Goal: Find specific page/section: Find specific page/section

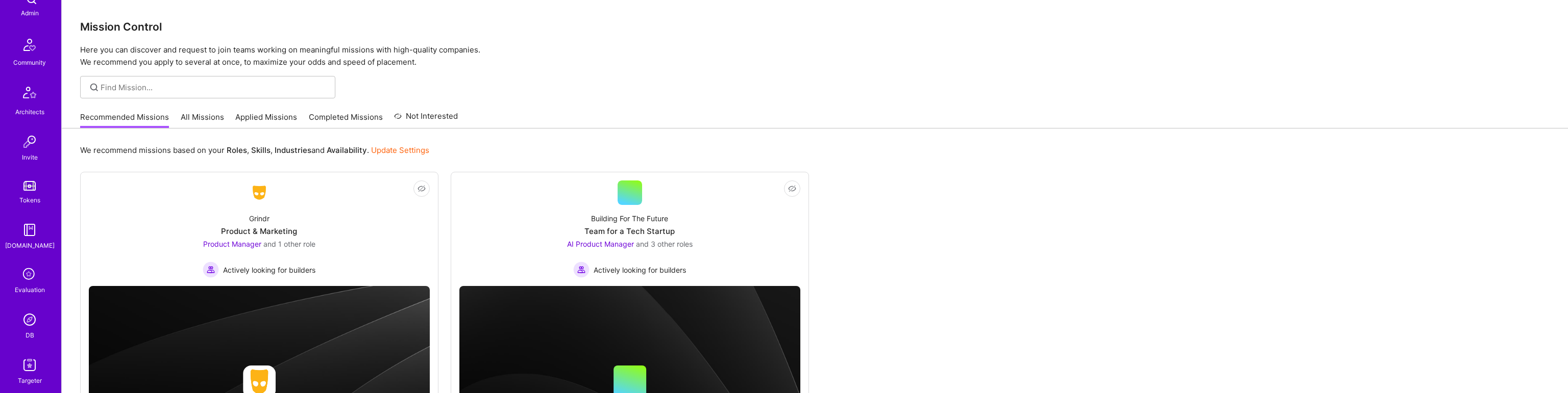
scroll to position [234, 0]
click at [30, 291] on img at bounding box center [30, 296] width 20 height 20
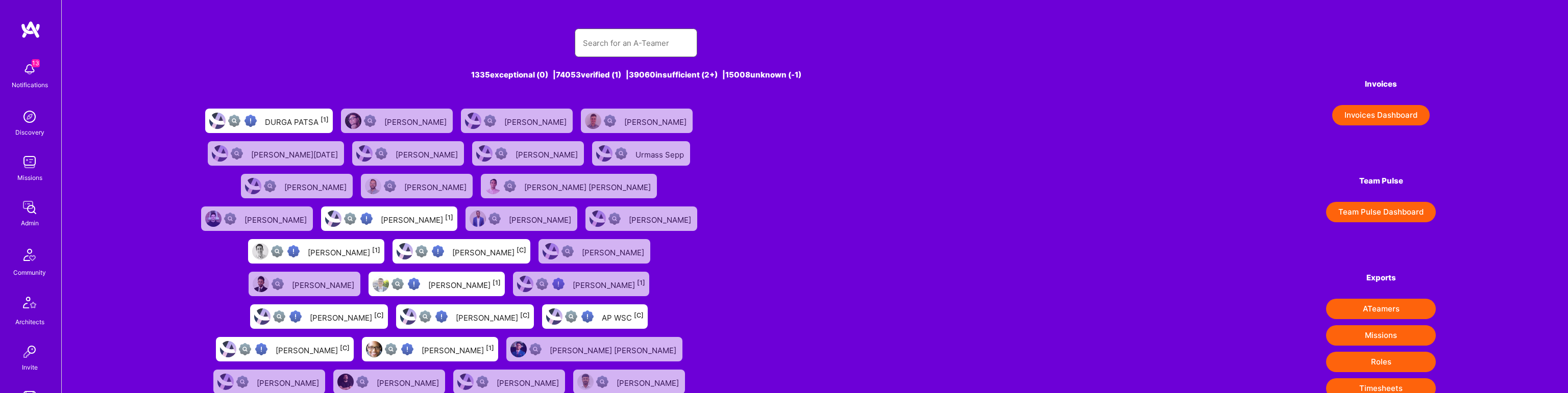
click at [641, 43] on input "text" at bounding box center [636, 43] width 106 height 26
type input "[PERSON_NAME]"
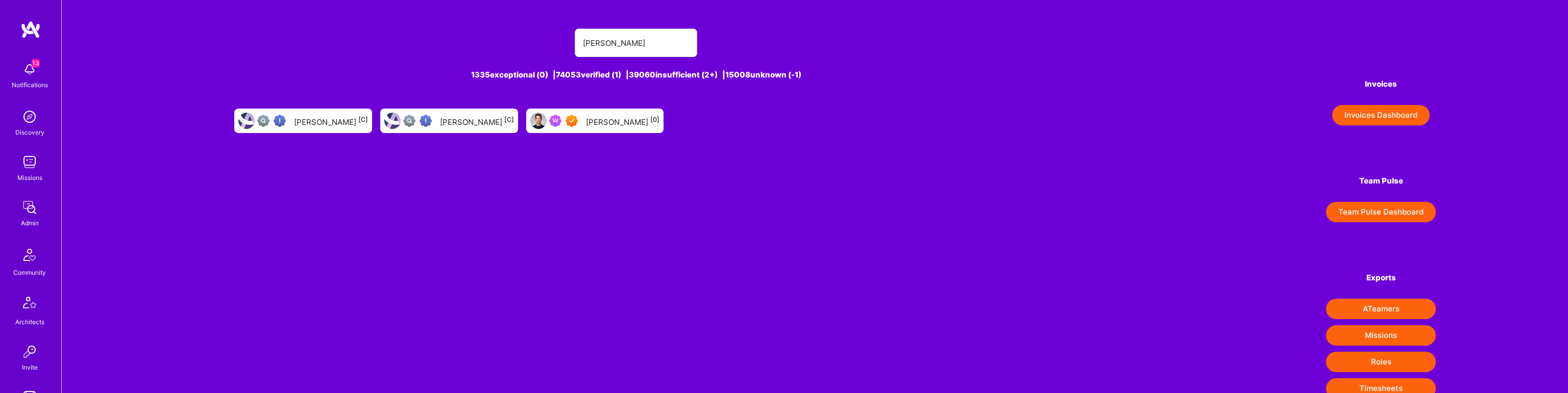
click at [604, 121] on div "[PERSON_NAME] [0]" at bounding box center [623, 120] width 74 height 13
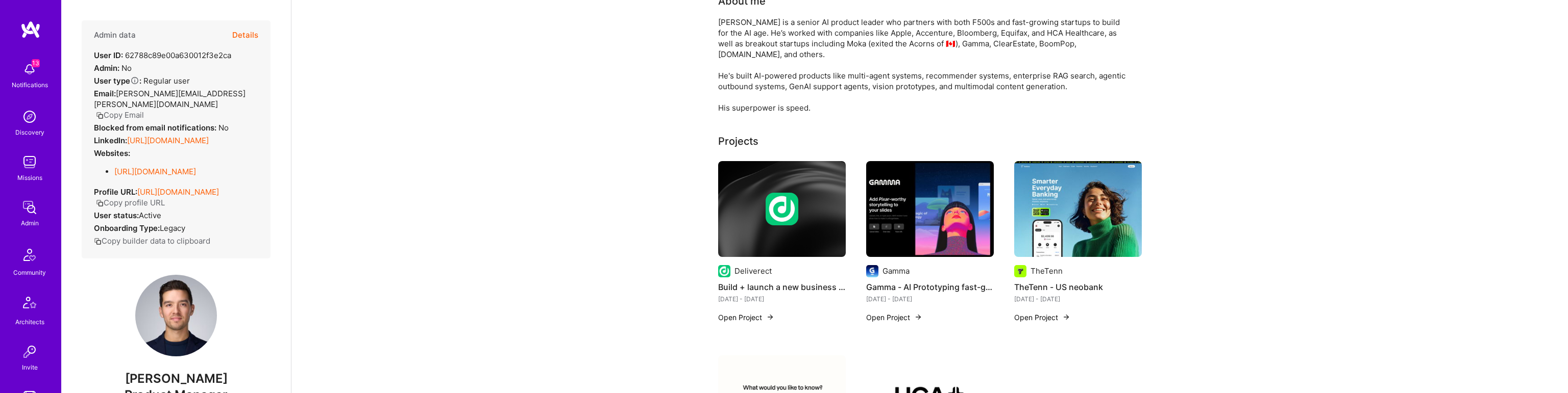
scroll to position [92, 0]
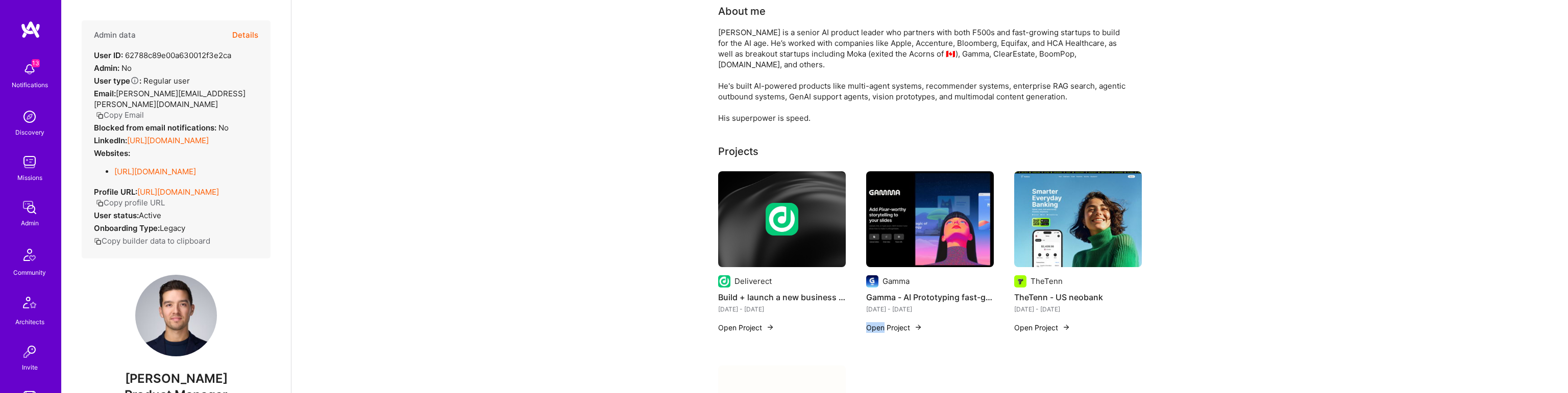
click at [887, 322] on button "Open Project" at bounding box center [894, 327] width 56 height 11
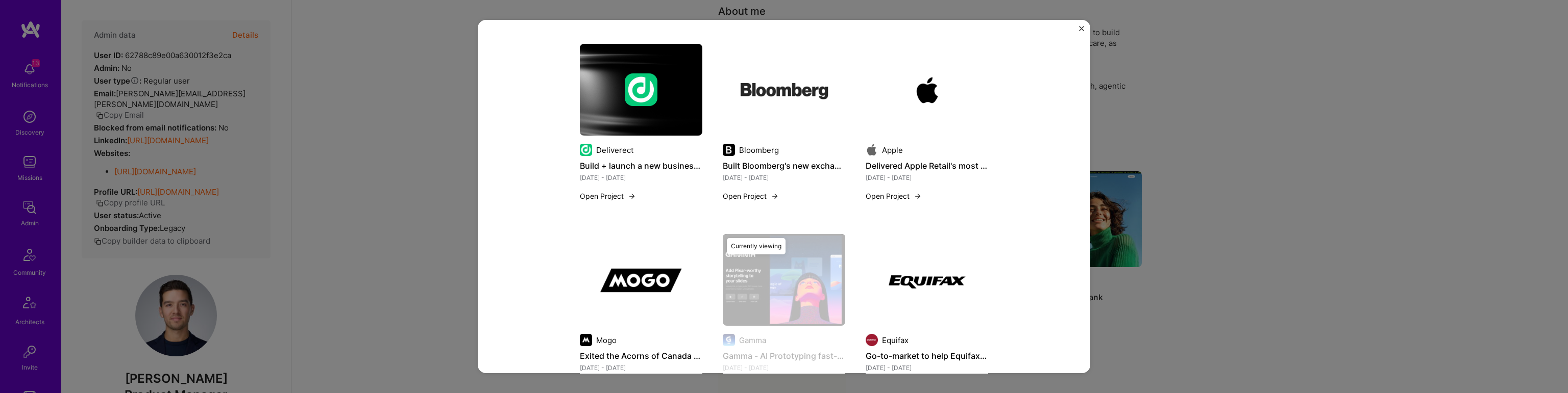
scroll to position [1089, 0]
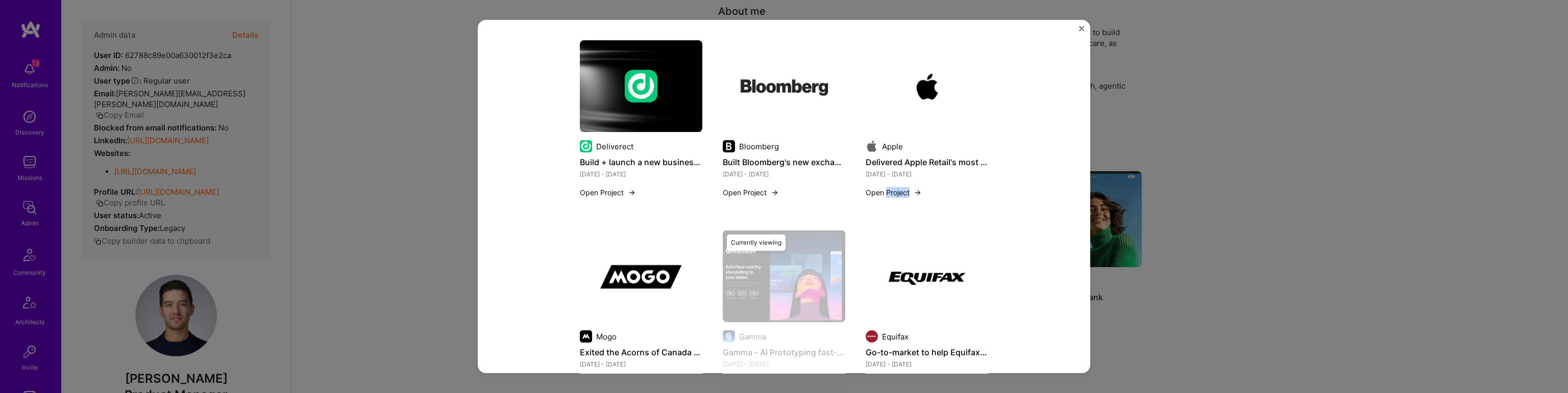
drag, startPoint x: 906, startPoint y: 192, endPoint x: 898, endPoint y: 193, distance: 8.1
click at [898, 193] on button "Open Project" at bounding box center [894, 193] width 56 height 11
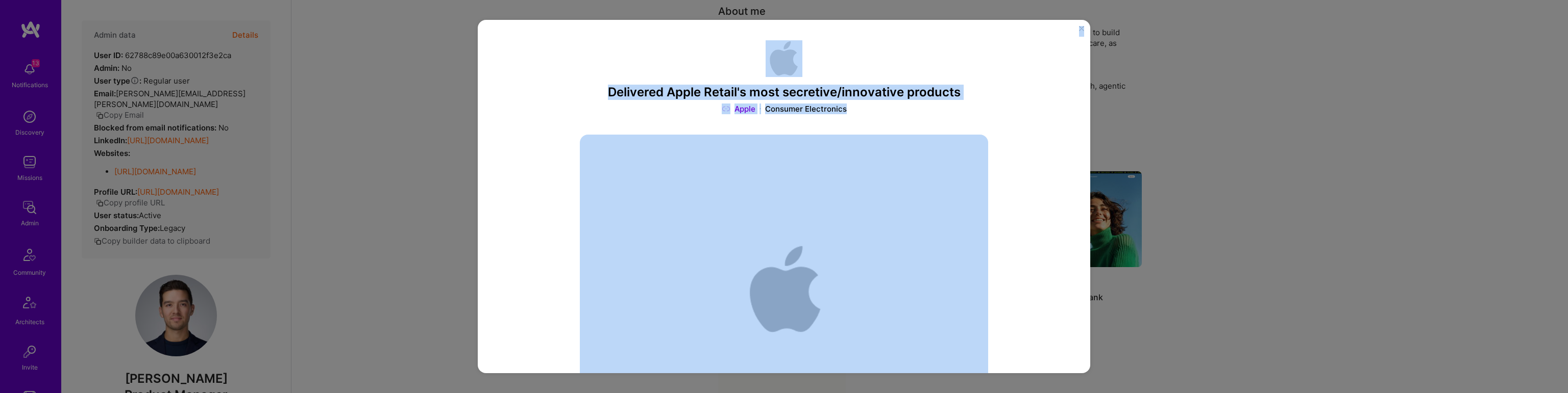
drag, startPoint x: 463, startPoint y: 150, endPoint x: 940, endPoint y: 184, distance: 478.2
click at [861, 181] on div "Delivered Apple Retail's most secretive/innovative products Apple Consumer Elec…" at bounding box center [784, 196] width 1568 height 393
click at [1084, 27] on img "Close" at bounding box center [1081, 28] width 5 height 5
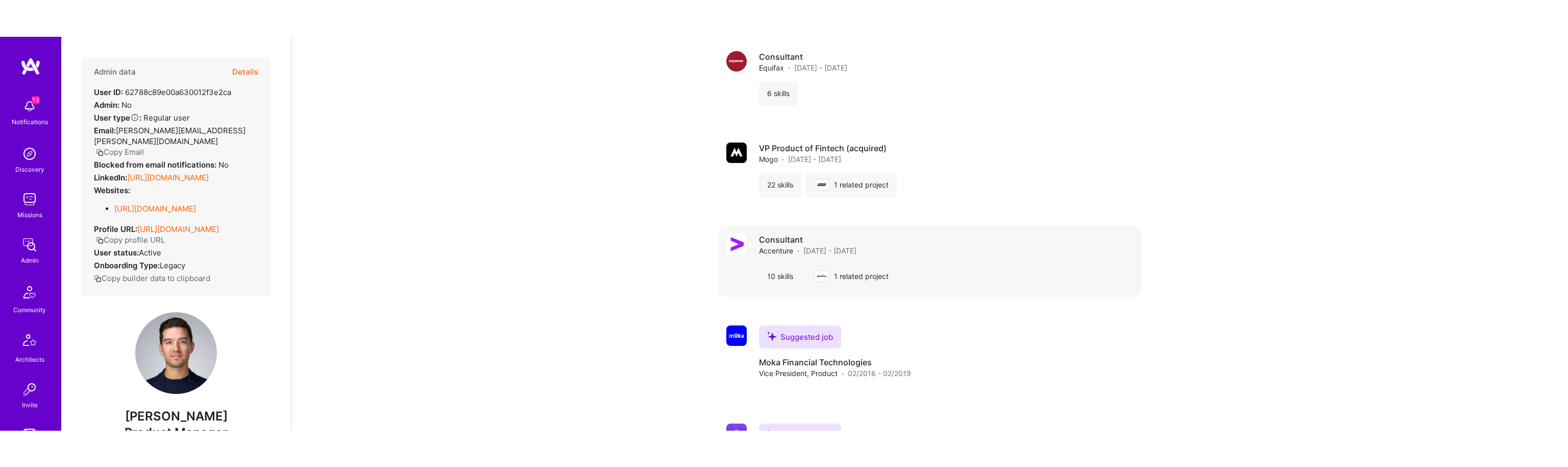
scroll to position [1940, 0]
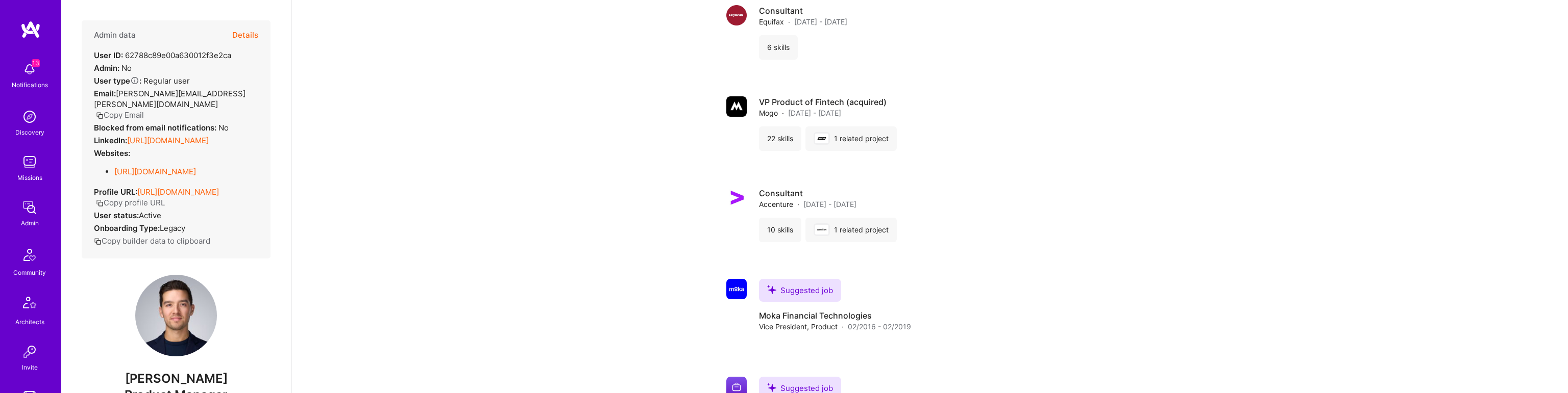
click at [163, 136] on link "[URL][DOMAIN_NAME]" at bounding box center [167, 140] width 82 height 9
